Goal: Transaction & Acquisition: Purchase product/service

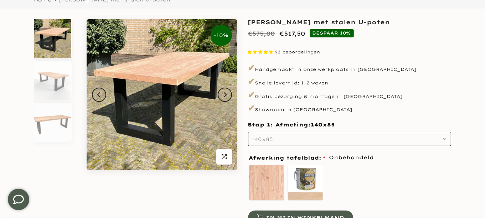
click at [444, 138] on use "button" at bounding box center [444, 138] width 3 height 1
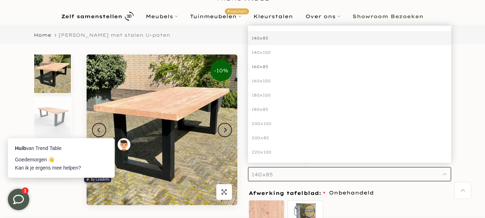
click at [260, 67] on div "160x85" at bounding box center [349, 67] width 203 height 14
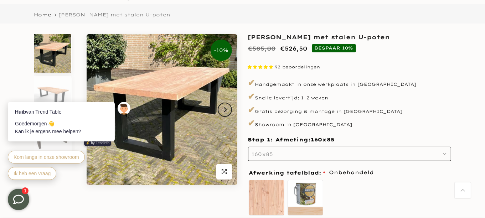
scroll to position [71, 0]
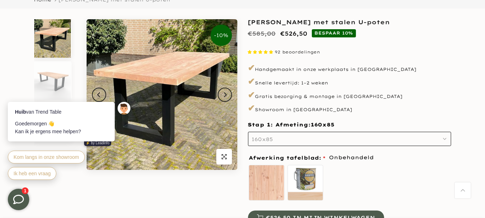
click at [294, 135] on button "160x85" at bounding box center [349, 139] width 203 height 14
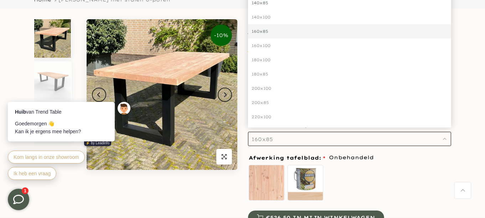
click at [269, 5] on div "140x85" at bounding box center [349, 3] width 203 height 14
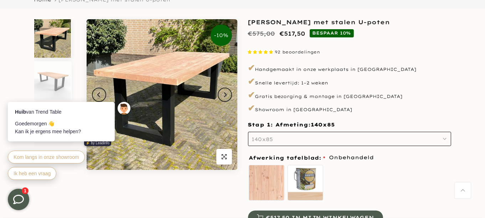
click at [273, 136] on button "140x85" at bounding box center [349, 139] width 203 height 14
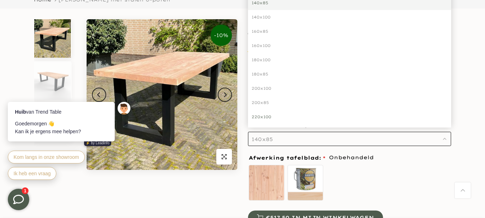
click at [265, 116] on div "220x100" at bounding box center [349, 117] width 203 height 14
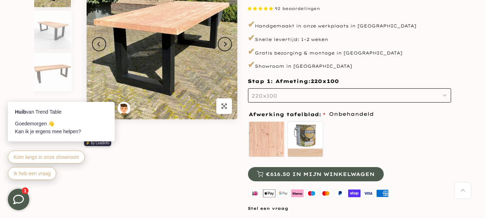
scroll to position [107, 0]
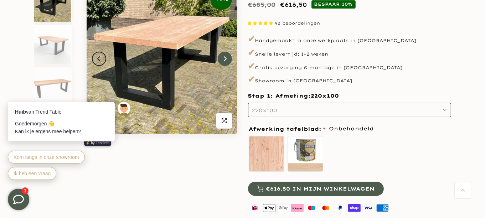
click at [227, 58] on button "Next" at bounding box center [225, 59] width 14 height 14
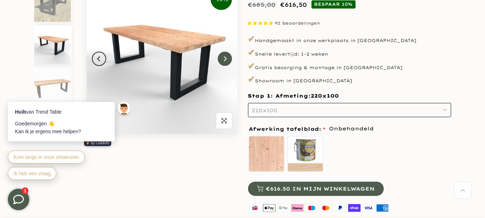
click at [227, 58] on button "Next" at bounding box center [225, 59] width 14 height 14
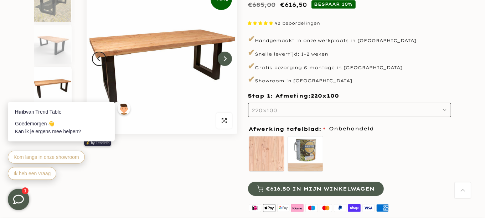
click at [227, 58] on button "Next" at bounding box center [225, 59] width 14 height 14
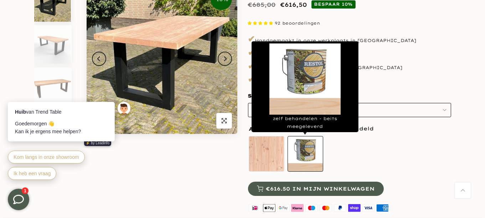
click at [309, 149] on label "zelf behandelen - beits meegeleverd" at bounding box center [306, 154] width 36 height 36
